Goal: Information Seeking & Learning: Compare options

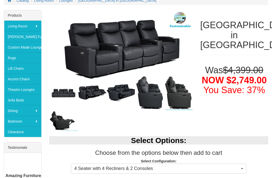
scroll to position [83, 0]
click at [27, 46] on link "Custom Made Lounges" at bounding box center [22, 47] width 37 height 11
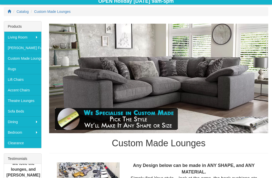
scroll to position [72, 0]
click at [29, 101] on link "Theatre Lounges" at bounding box center [22, 100] width 37 height 11
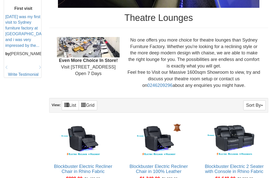
scroll to position [239, 0]
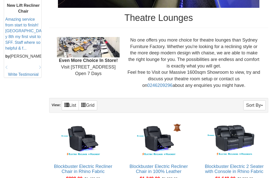
click at [253, 103] on button "Sort By" at bounding box center [254, 105] width 22 height 10
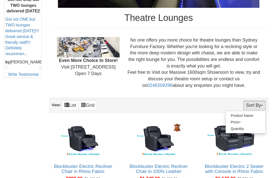
click at [237, 120] on link "Price+" at bounding box center [246, 122] width 40 height 7
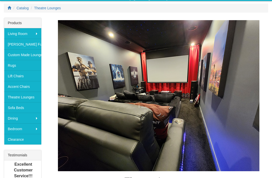
scroll to position [75, 0]
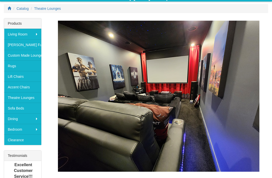
click at [267, 130] on div "Theatre Lounges" at bounding box center [158, 106] width 219 height 171
click at [268, 128] on div "Theatre Lounges" at bounding box center [158, 106] width 219 height 171
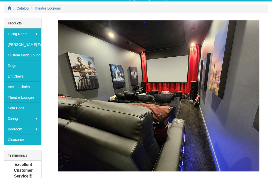
scroll to position [76, 0]
click at [23, 97] on link "Theatre Lounges" at bounding box center [22, 97] width 37 height 11
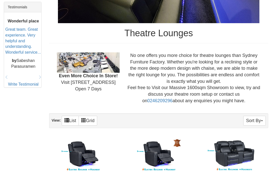
scroll to position [224, 0]
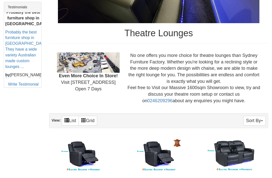
click at [86, 153] on img at bounding box center [83, 155] width 62 height 39
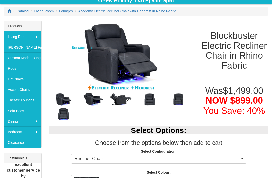
scroll to position [73, 0]
click at [244, 157] on button "Recliner Chair" at bounding box center [158, 159] width 175 height 10
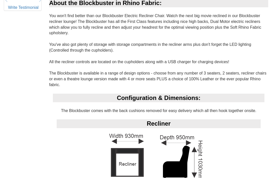
scroll to position [309, 0]
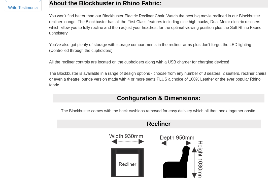
click at [251, 120] on div at bounding box center [136, 89] width 272 height 178
click at [252, 123] on div "Configuration & Dimensions: The Blockbuster comes with the back cushions remove…" at bounding box center [158, 146] width 219 height 105
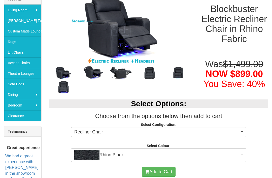
scroll to position [99, 0]
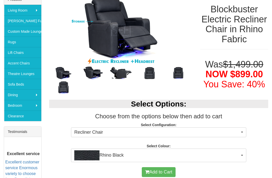
click at [25, 75] on link "Theatre Lounges" at bounding box center [22, 73] width 37 height 11
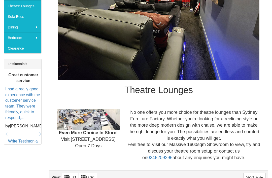
scroll to position [167, 0]
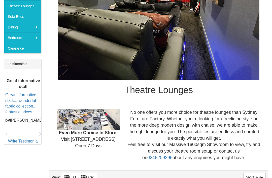
click at [261, 142] on div "No one offers you more choice for theatre lounges than Sydney Furniture Factory…" at bounding box center [193, 135] width 141 height 52
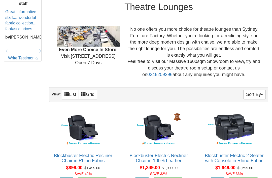
scroll to position [250, 0]
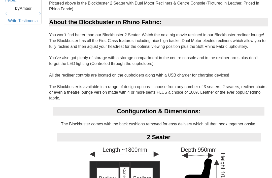
scroll to position [293, 0]
click at [155, 116] on div "Configuration & Dimensions:" at bounding box center [158, 111] width 211 height 9
click at [154, 116] on div "Configuration & Dimensions:" at bounding box center [158, 111] width 211 height 9
click at [145, 116] on div "Configuration & Dimensions:" at bounding box center [158, 111] width 211 height 9
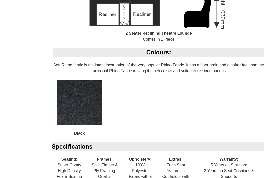
scroll to position [456, 0]
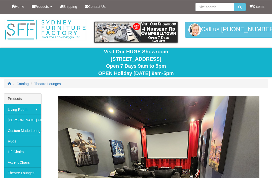
scroll to position [266, 0]
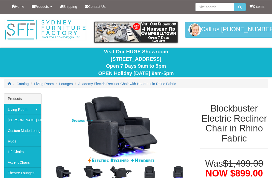
scroll to position [99, 0]
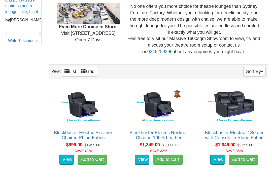
scroll to position [281, 0]
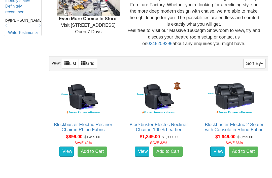
click at [252, 60] on button "Sort By" at bounding box center [254, 64] width 22 height 10
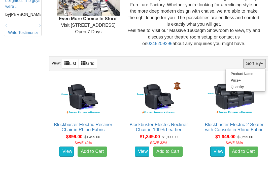
click at [247, 73] on link "Product Name" at bounding box center [246, 73] width 40 height 7
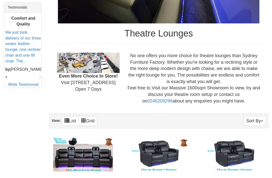
scroll to position [224, 0]
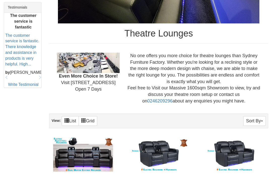
click at [256, 157] on img at bounding box center [234, 155] width 62 height 39
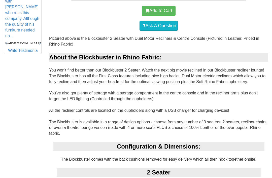
scroll to position [258, 0]
